Goal: Navigation & Orientation: Find specific page/section

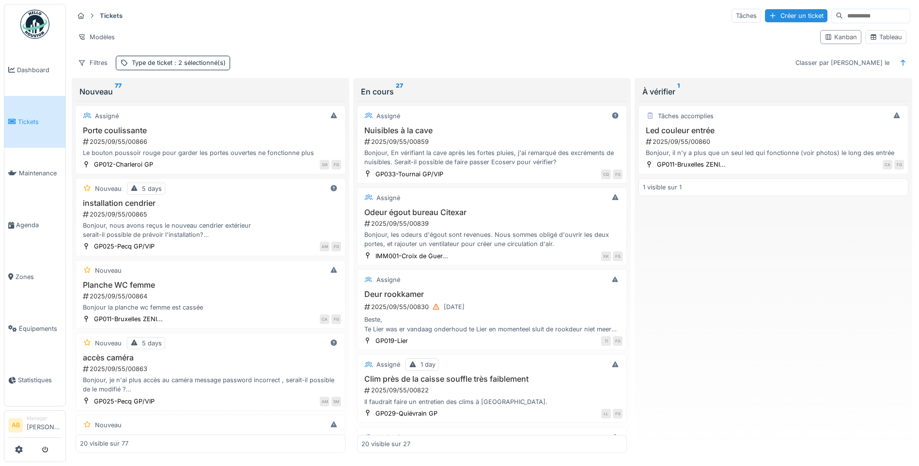
click at [27, 117] on span "Tickets" at bounding box center [40, 121] width 44 height 9
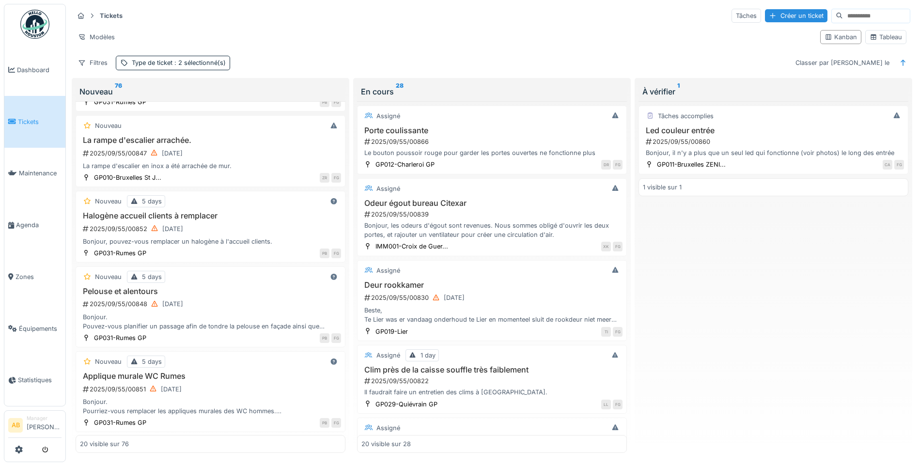
scroll to position [678, 0]
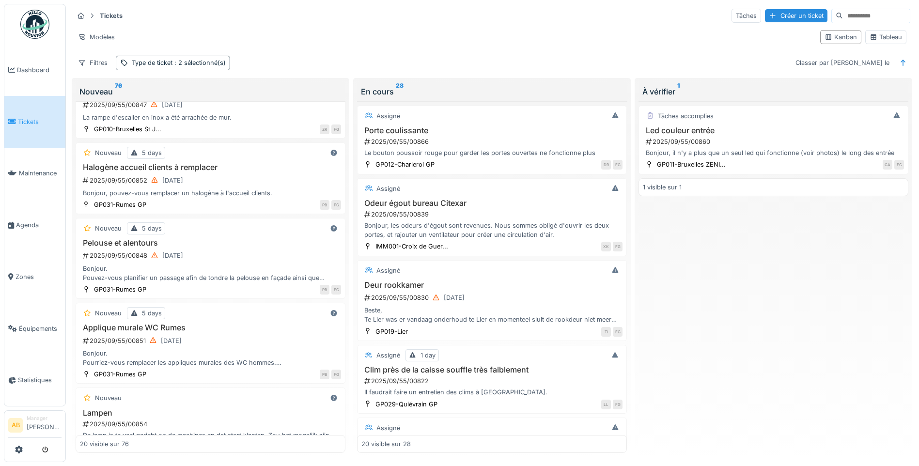
click at [32, 40] on link at bounding box center [35, 24] width 36 height 36
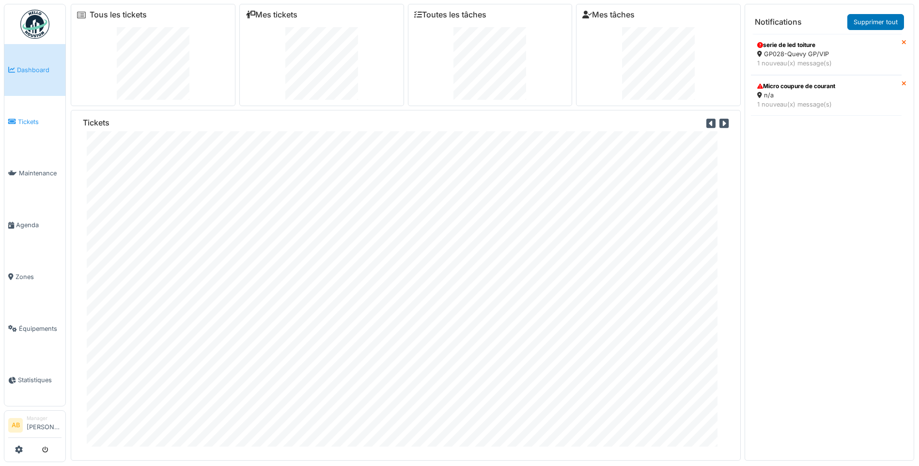
click at [31, 126] on link "Tickets" at bounding box center [34, 122] width 61 height 52
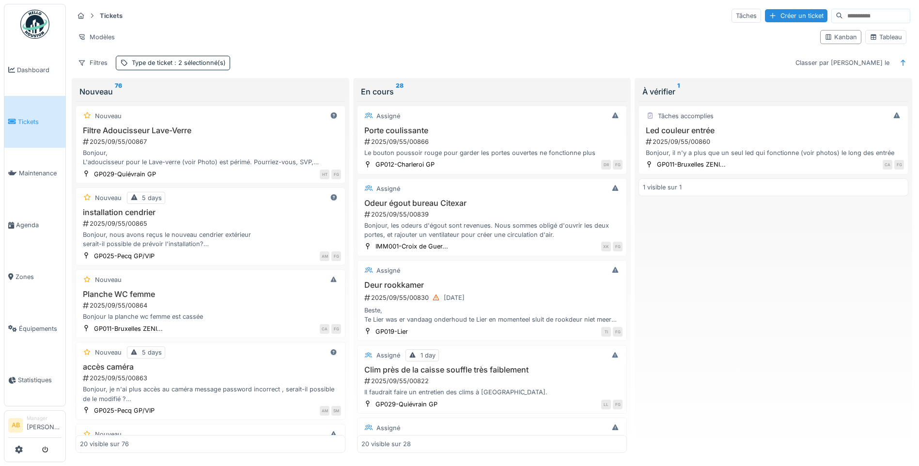
click at [39, 40] on link at bounding box center [35, 24] width 36 height 36
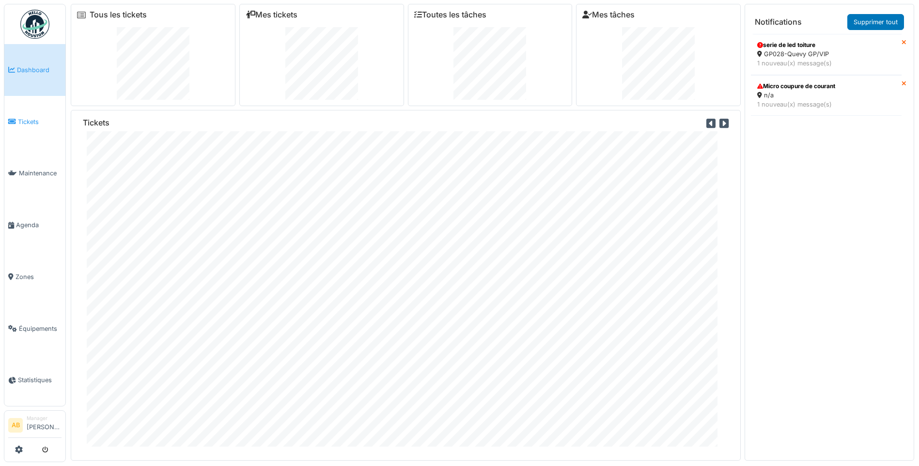
click at [21, 117] on span "Tickets" at bounding box center [40, 121] width 44 height 9
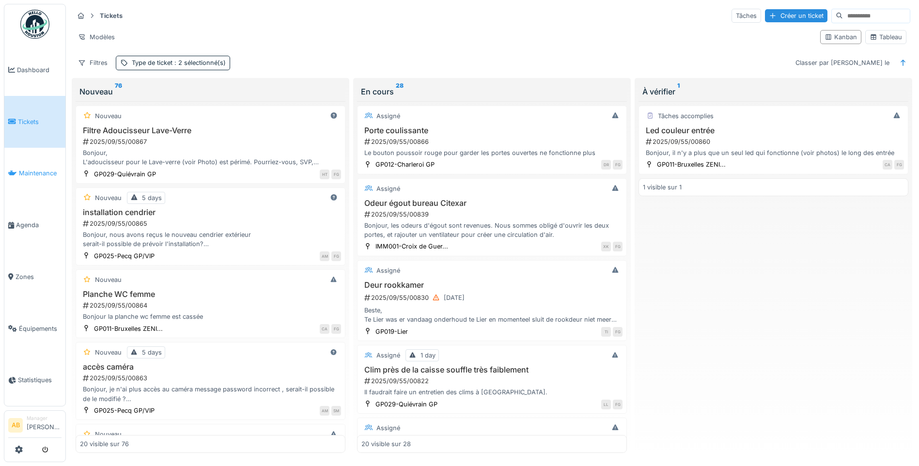
click at [41, 169] on span "Maintenance" at bounding box center [40, 173] width 43 height 9
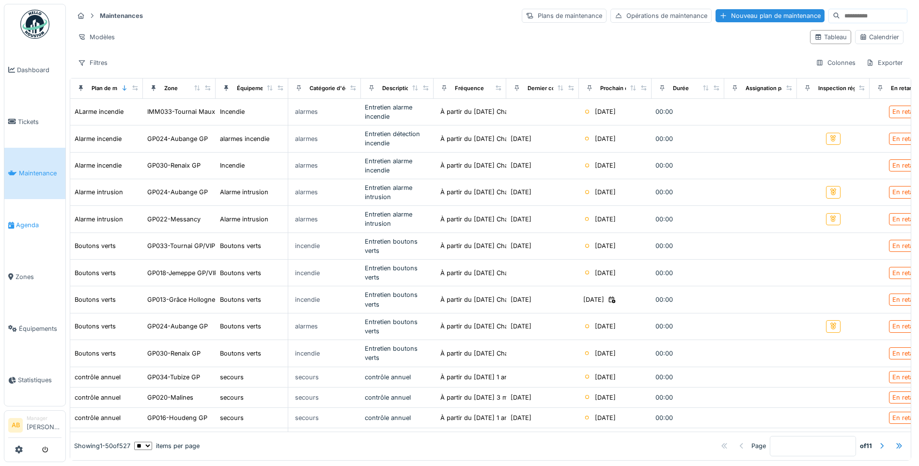
scroll to position [6, 0]
click at [33, 272] on span "Zones" at bounding box center [38, 276] width 46 height 9
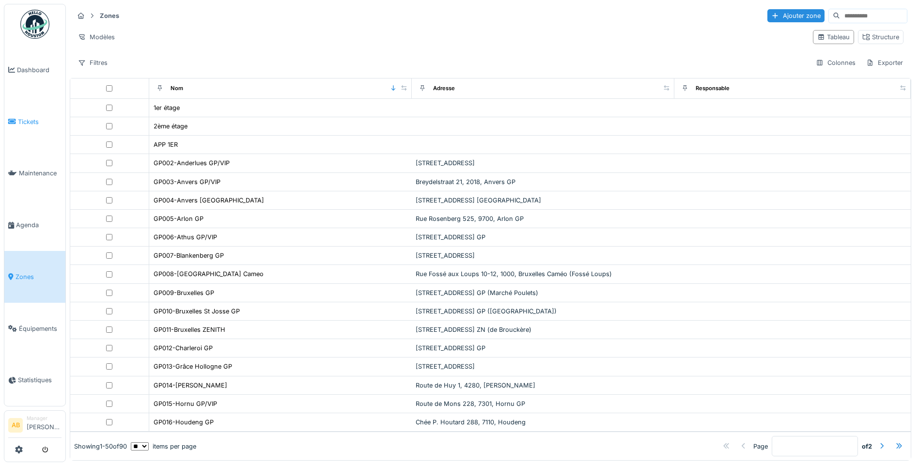
click at [31, 122] on span "Tickets" at bounding box center [40, 121] width 44 height 9
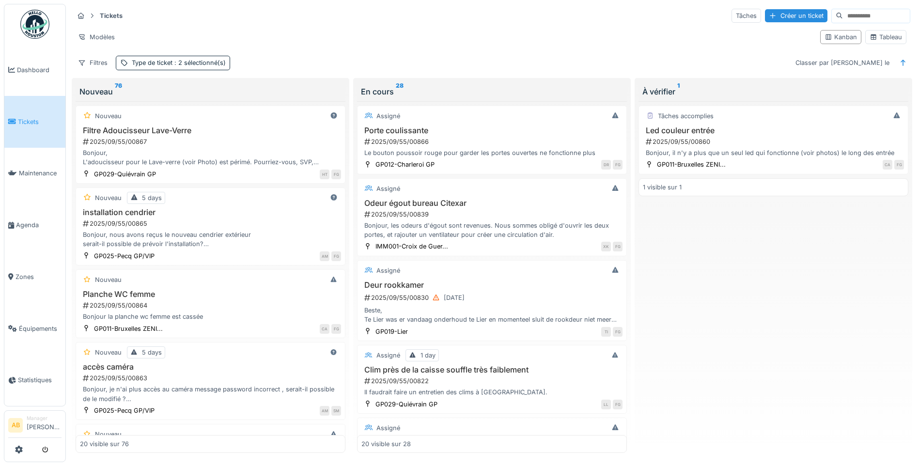
click at [25, 24] on img at bounding box center [34, 24] width 29 height 29
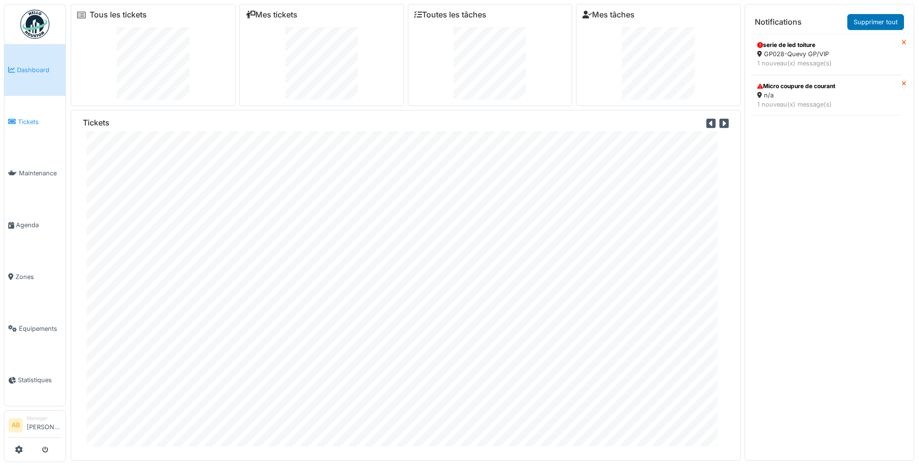
click at [34, 121] on span "Tickets" at bounding box center [40, 121] width 44 height 9
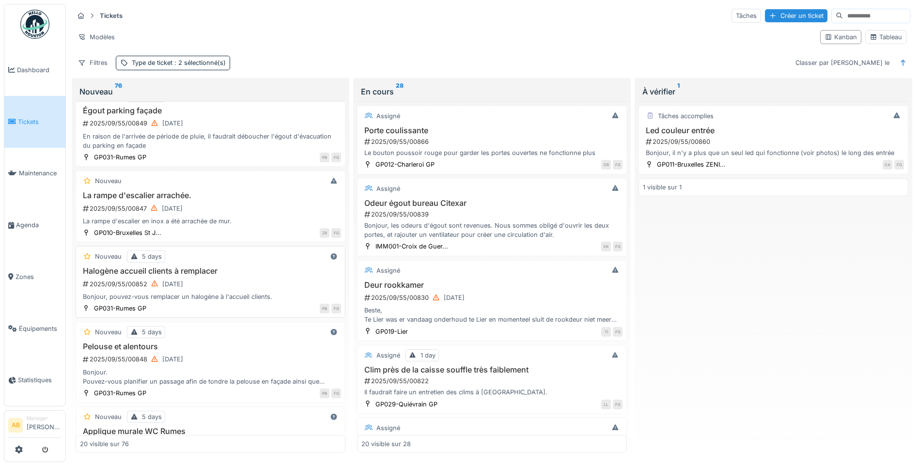
scroll to position [629, 0]
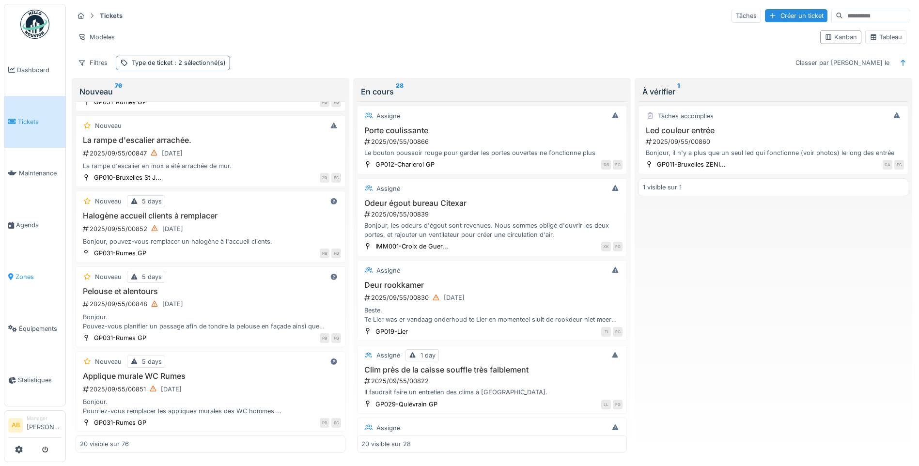
click at [16, 276] on link "Zones" at bounding box center [34, 277] width 61 height 52
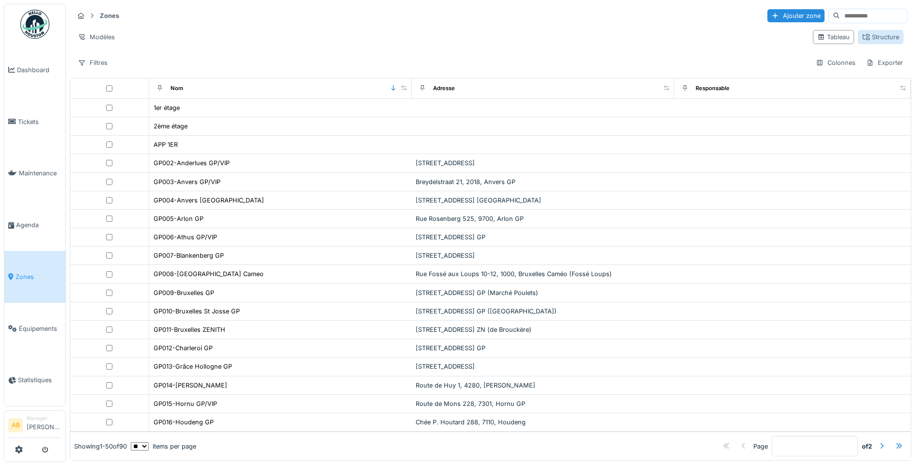
click at [862, 36] on icon at bounding box center [865, 37] width 7 height 6
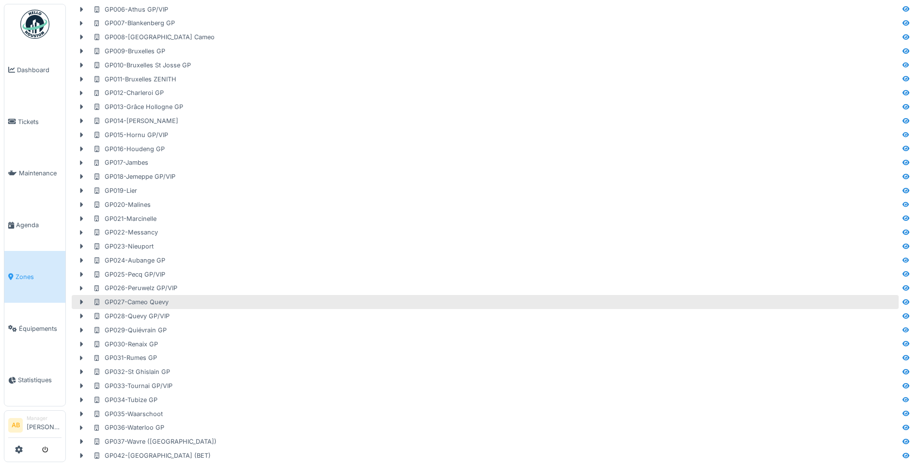
scroll to position [194, 0]
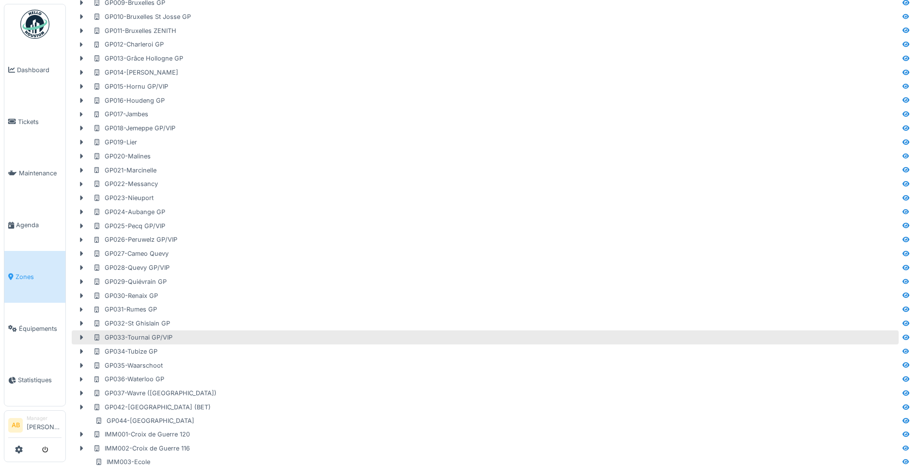
click at [145, 340] on div "GP033-Tournai GP/VIP" at bounding box center [132, 337] width 79 height 9
click at [81, 336] on icon at bounding box center [81, 337] width 8 height 6
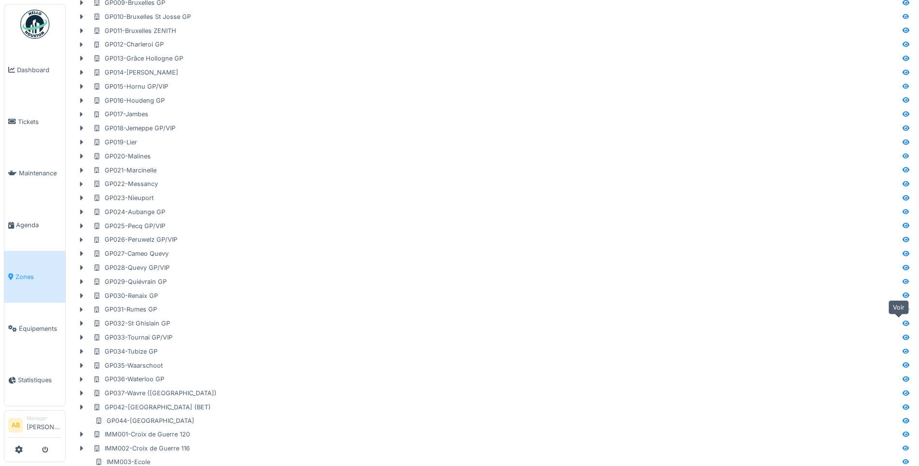
click at [902, 321] on icon at bounding box center [905, 323] width 7 height 5
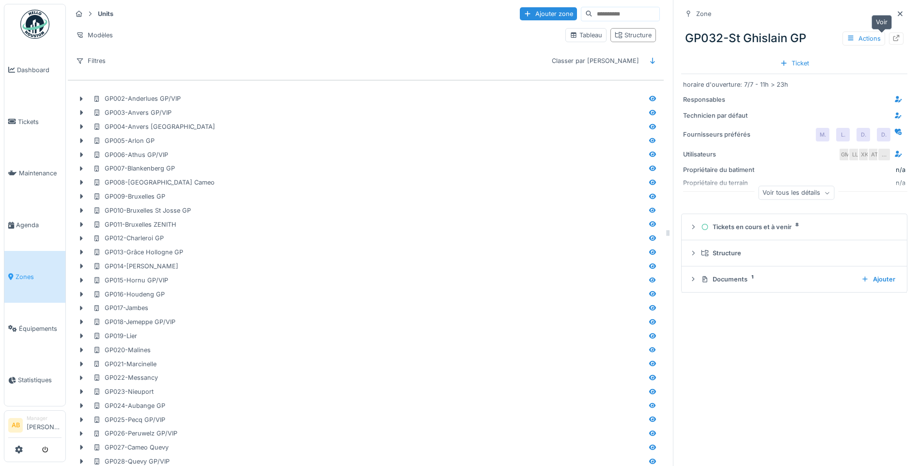
click at [889, 40] on div at bounding box center [896, 38] width 15 height 12
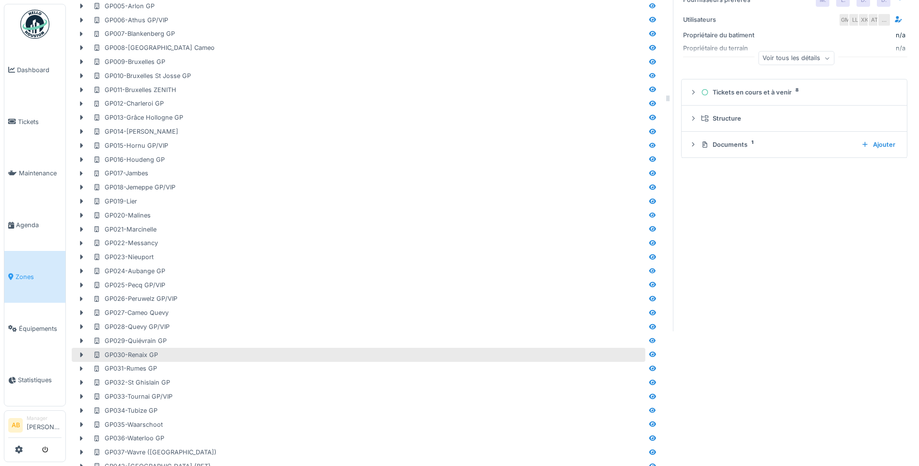
scroll to position [145, 0]
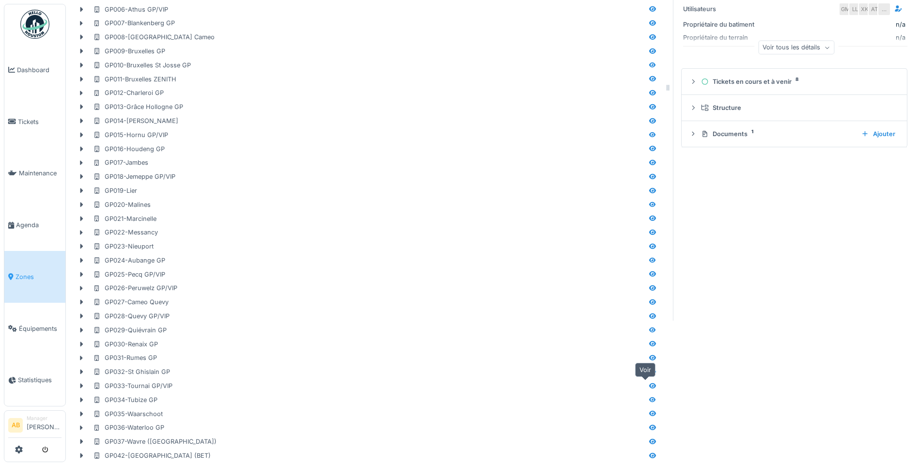
click at [648, 385] on icon at bounding box center [652, 386] width 8 height 6
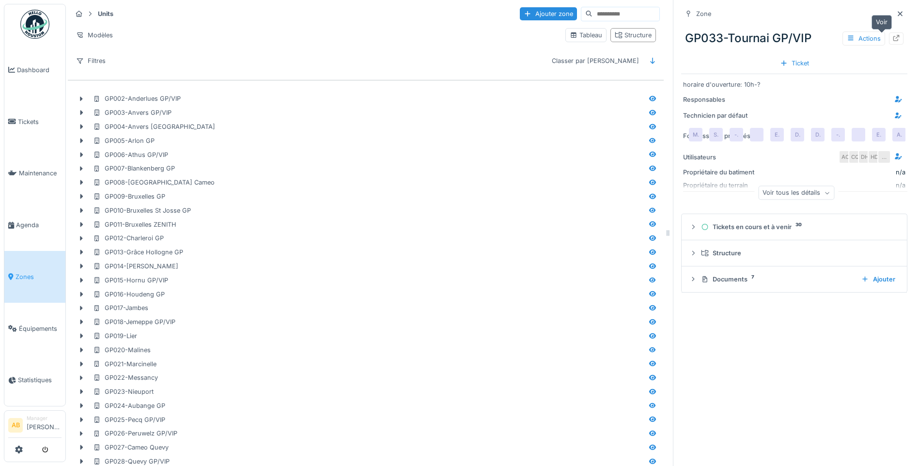
click at [889, 41] on div at bounding box center [896, 38] width 15 height 12
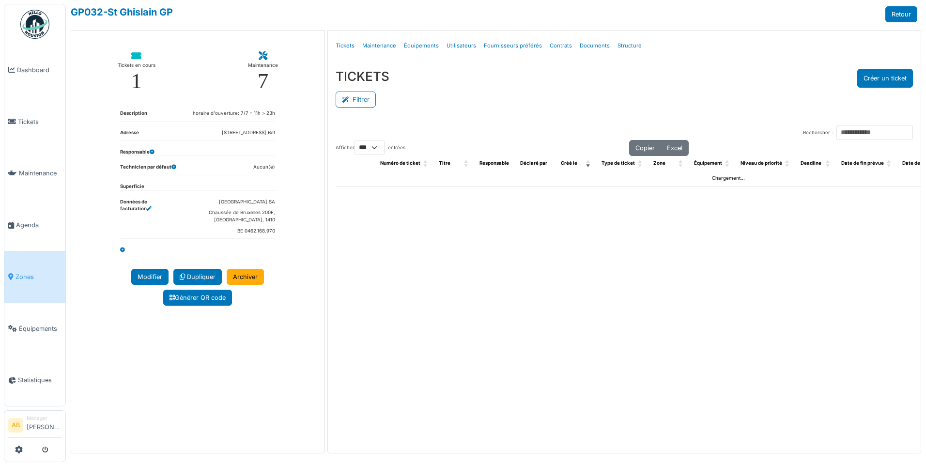
select select "***"
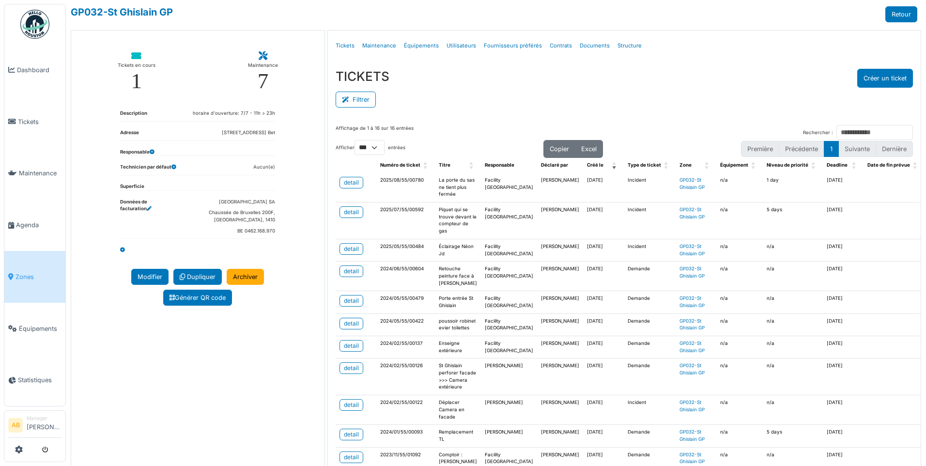
click at [18, 272] on span "Zones" at bounding box center [38, 276] width 46 height 9
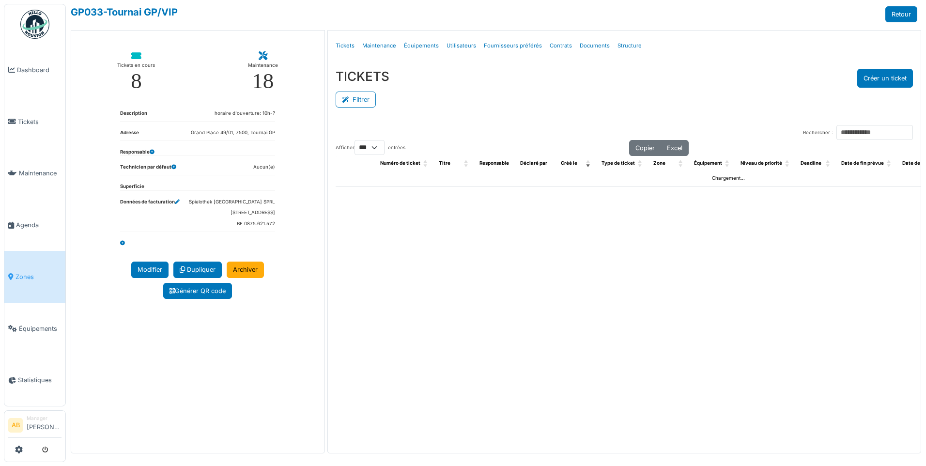
select select "***"
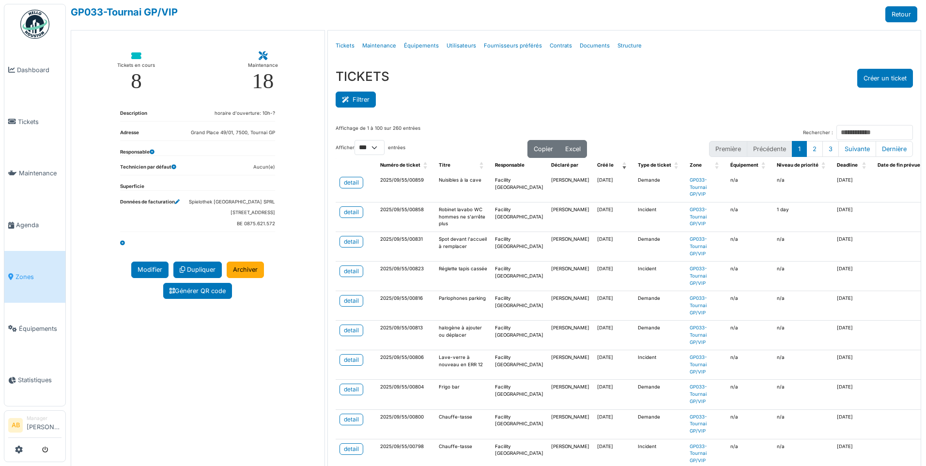
click at [360, 107] on button "Filtrer" at bounding box center [356, 100] width 40 height 16
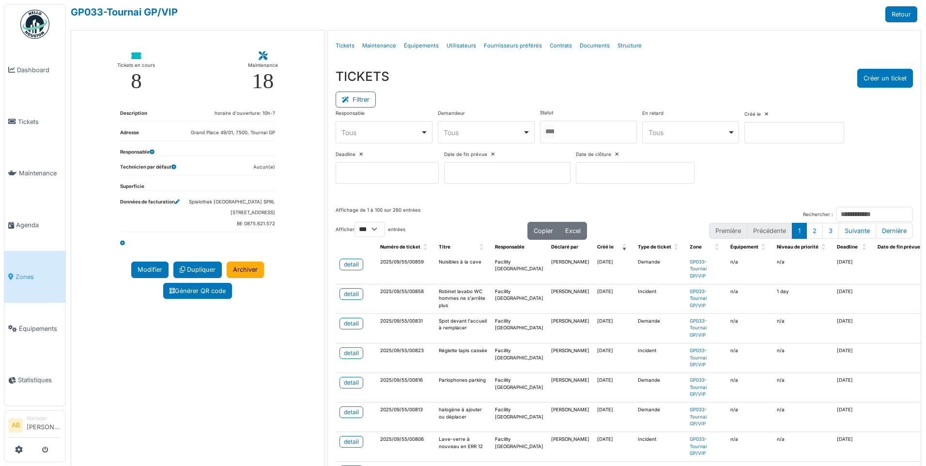
click at [590, 131] on div at bounding box center [588, 132] width 97 height 23
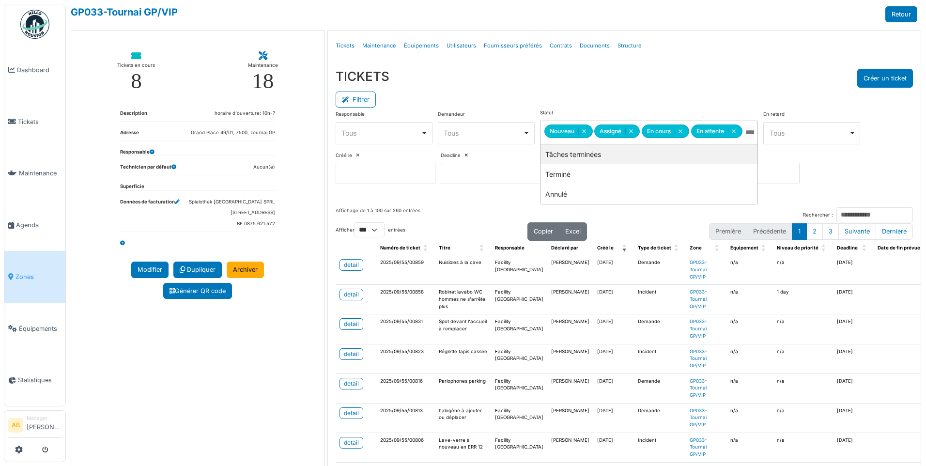
click at [624, 86] on div "TICKETS Créer un ticket" at bounding box center [624, 78] width 577 height 19
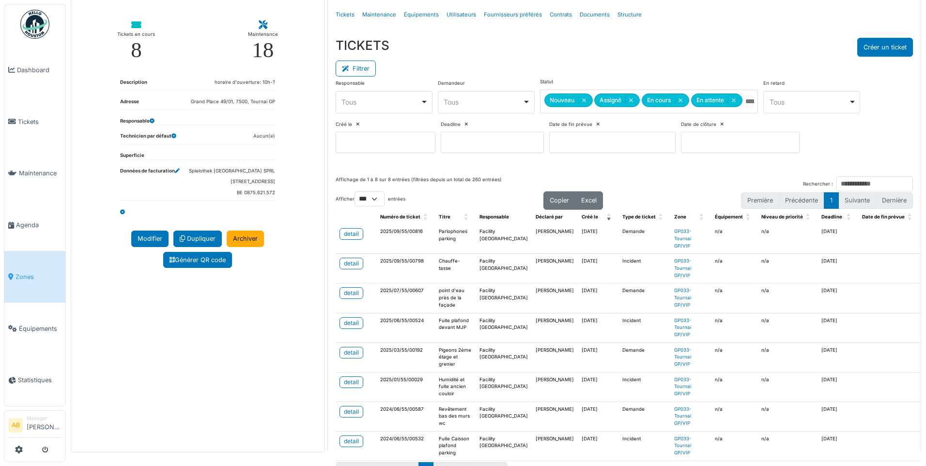
scroll to position [58, 0]
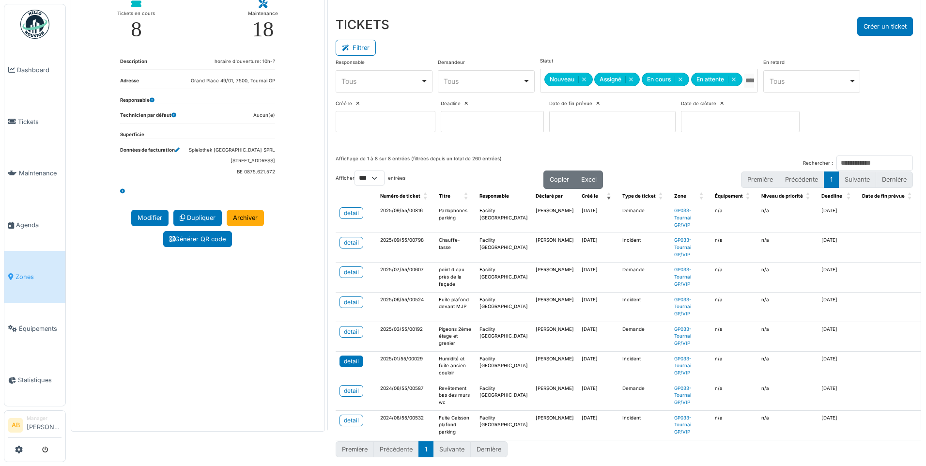
click at [357, 356] on link "detail" at bounding box center [351, 361] width 24 height 12
click at [351, 327] on div "detail" at bounding box center [351, 331] width 15 height 9
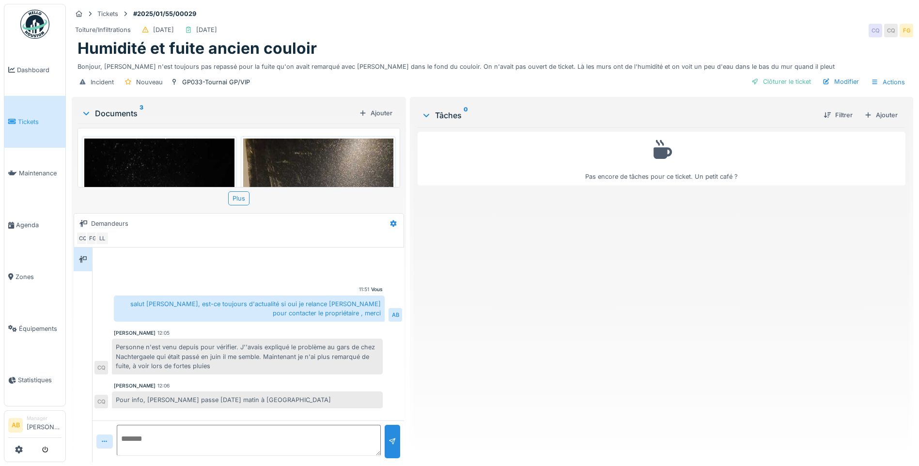
scroll to position [7, 0]
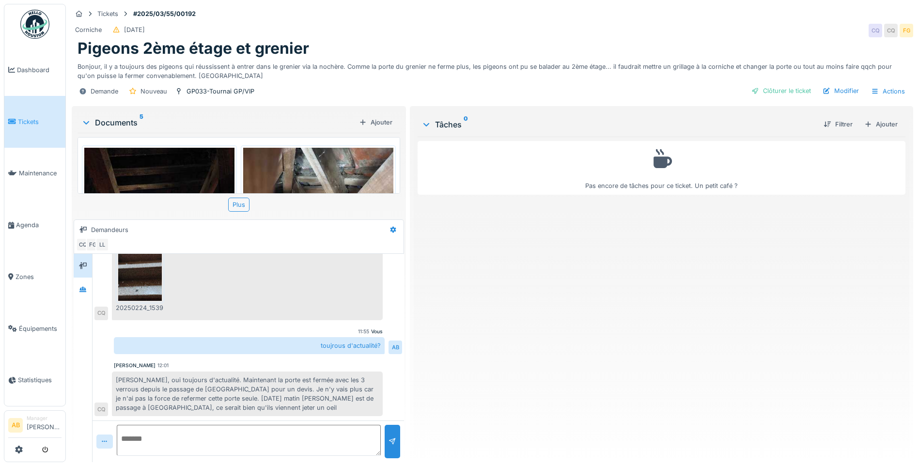
scroll to position [69, 0]
click at [30, 273] on span "Zones" at bounding box center [38, 276] width 46 height 9
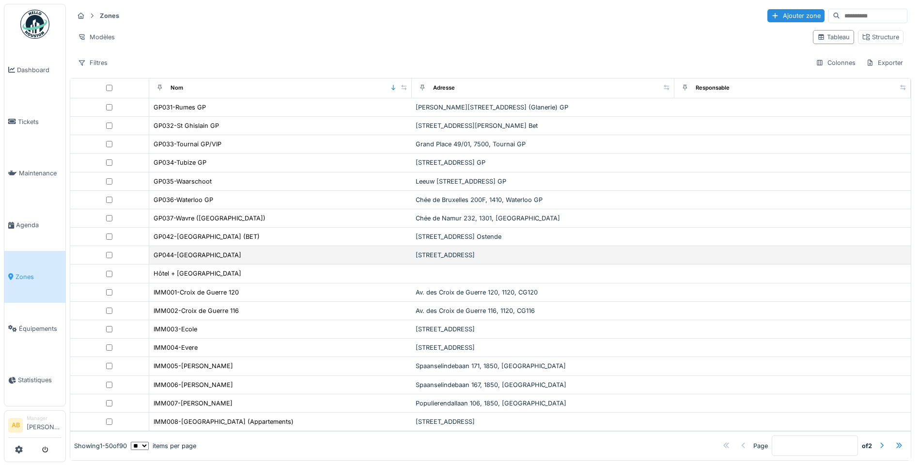
scroll to position [6, 0]
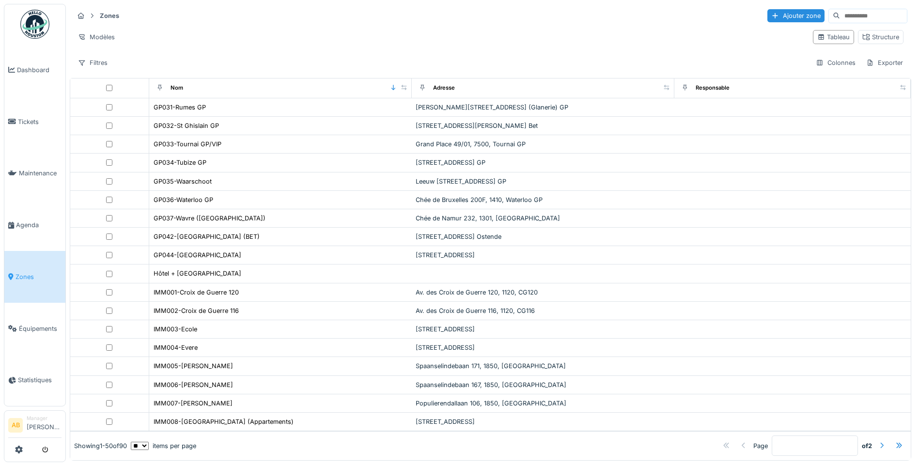
click at [877, 441] on div at bounding box center [881, 445] width 8 height 9
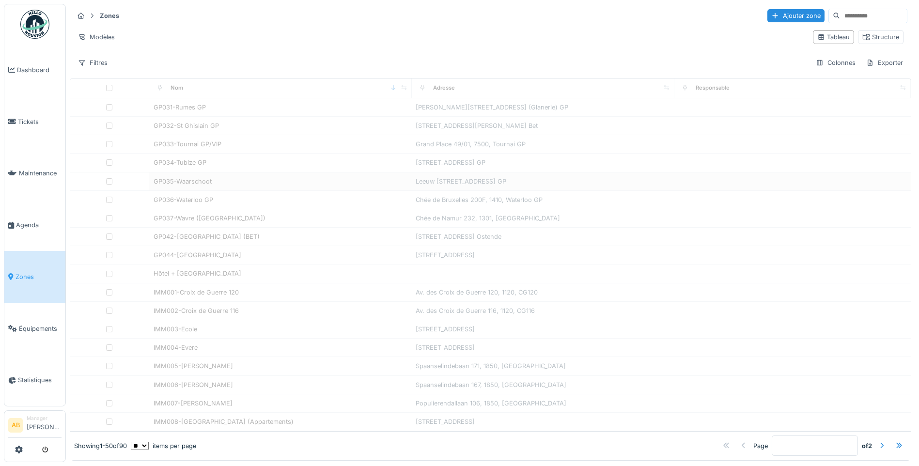
type input "*"
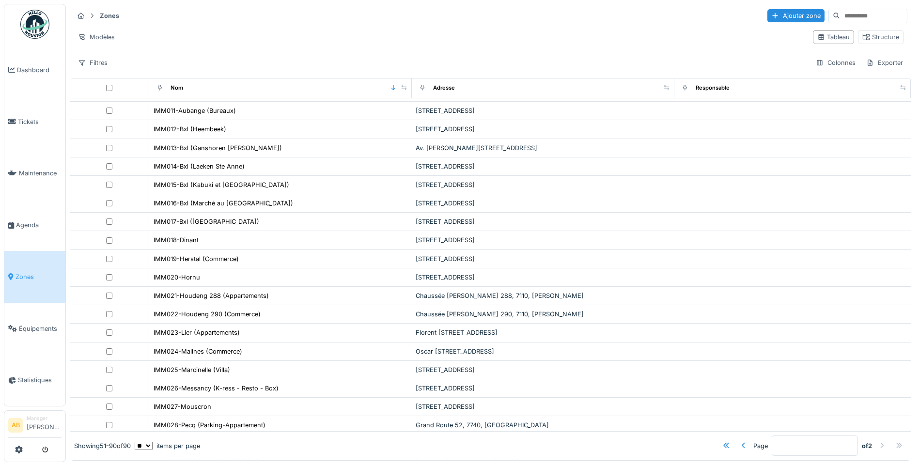
scroll to position [0, 0]
